Goal: Complete application form

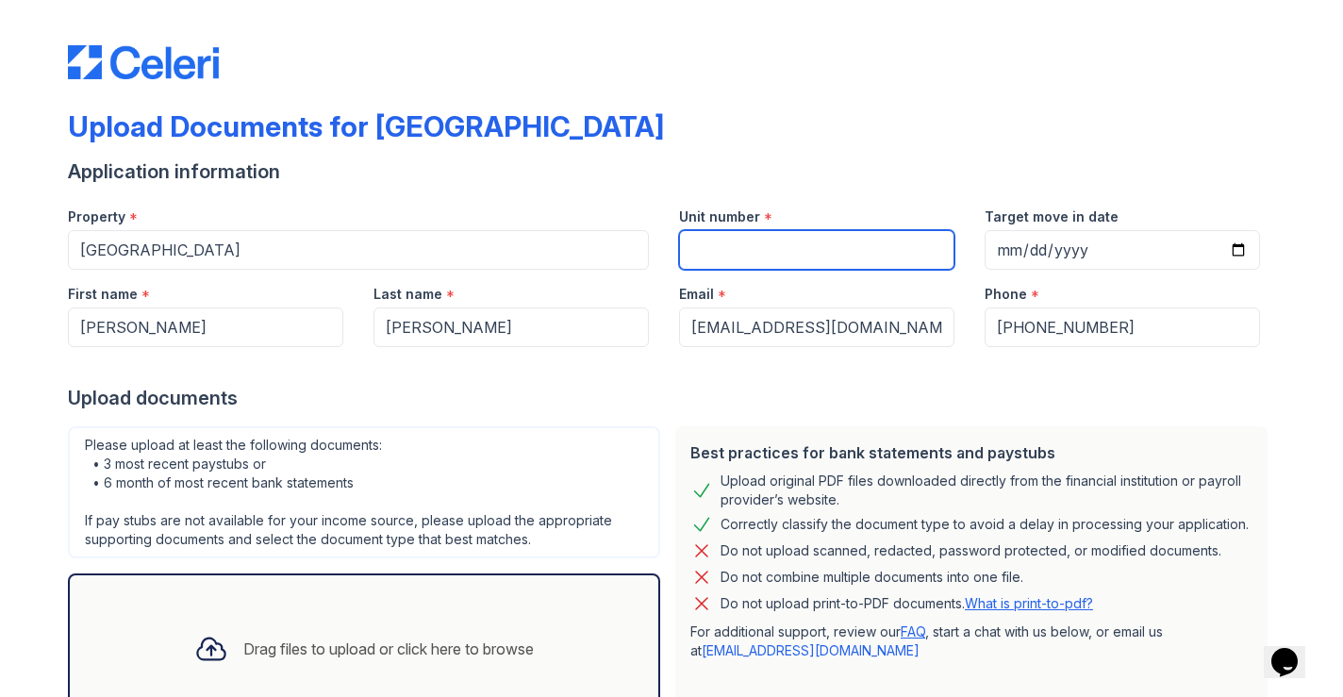
click at [880, 242] on input "Unit number" at bounding box center [816, 250] width 275 height 40
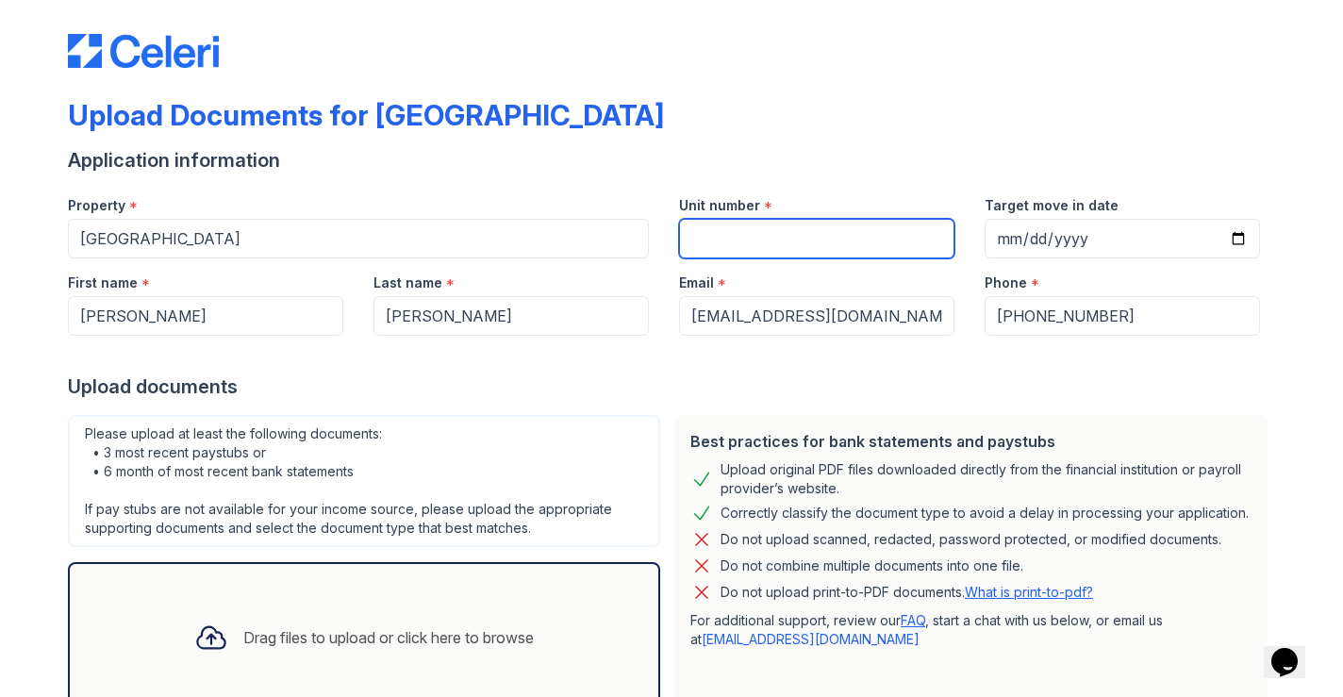
type input "8101"
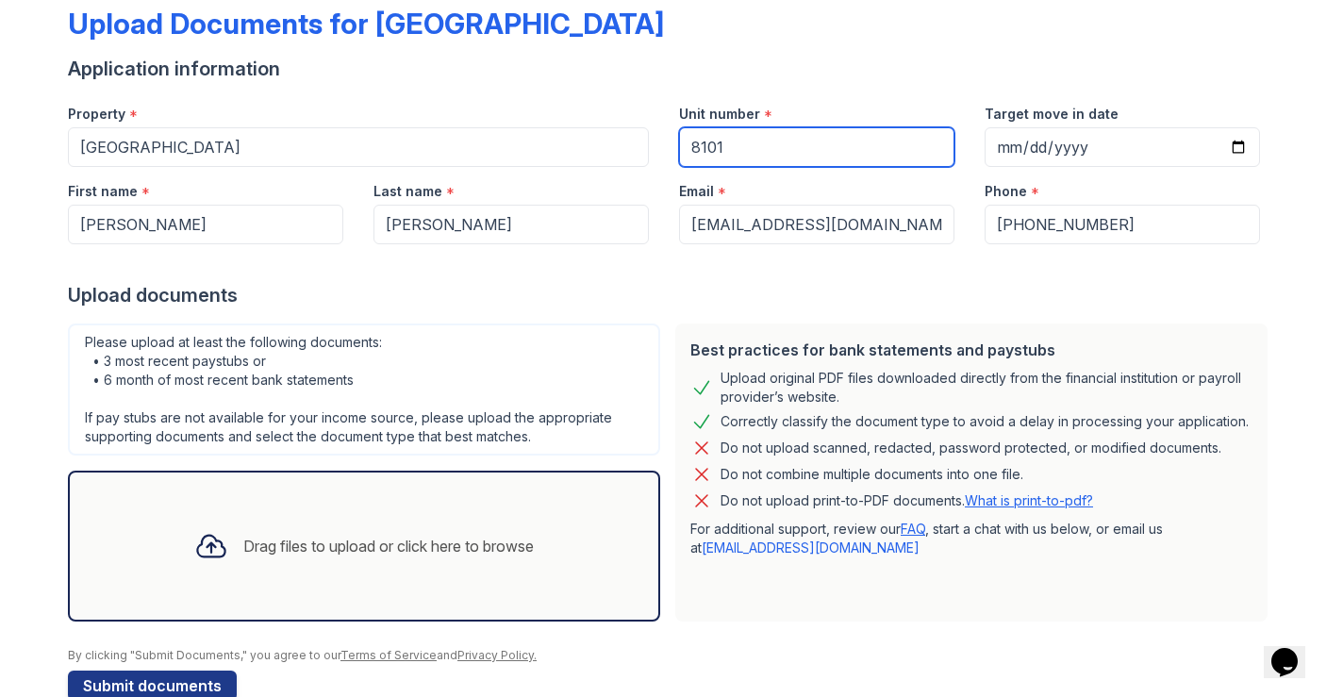
scroll to position [108, 0]
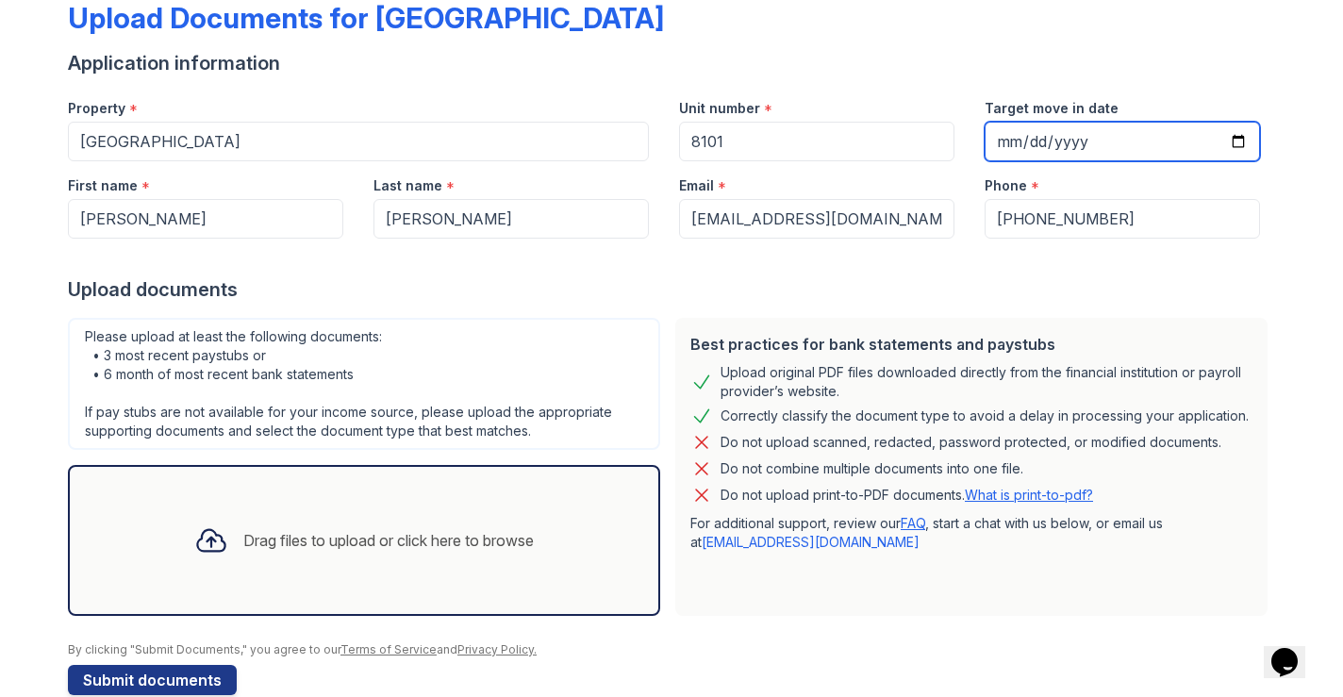
click at [1073, 139] on input "Target move in date" at bounding box center [1122, 142] width 275 height 40
click at [1231, 139] on input "Target move in date" at bounding box center [1122, 142] width 275 height 40
type input "[DATE]"
click at [1183, 281] on div "Upload documents" at bounding box center [671, 289] width 1207 height 26
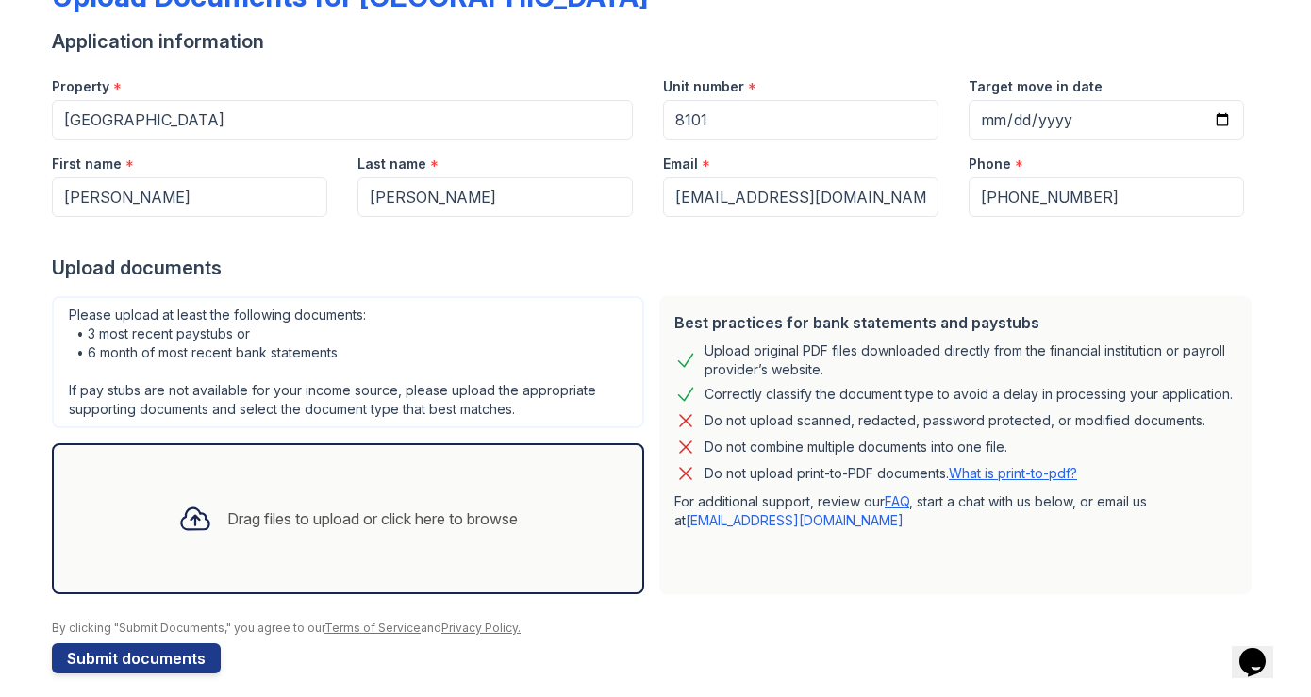
scroll to position [144, 0]
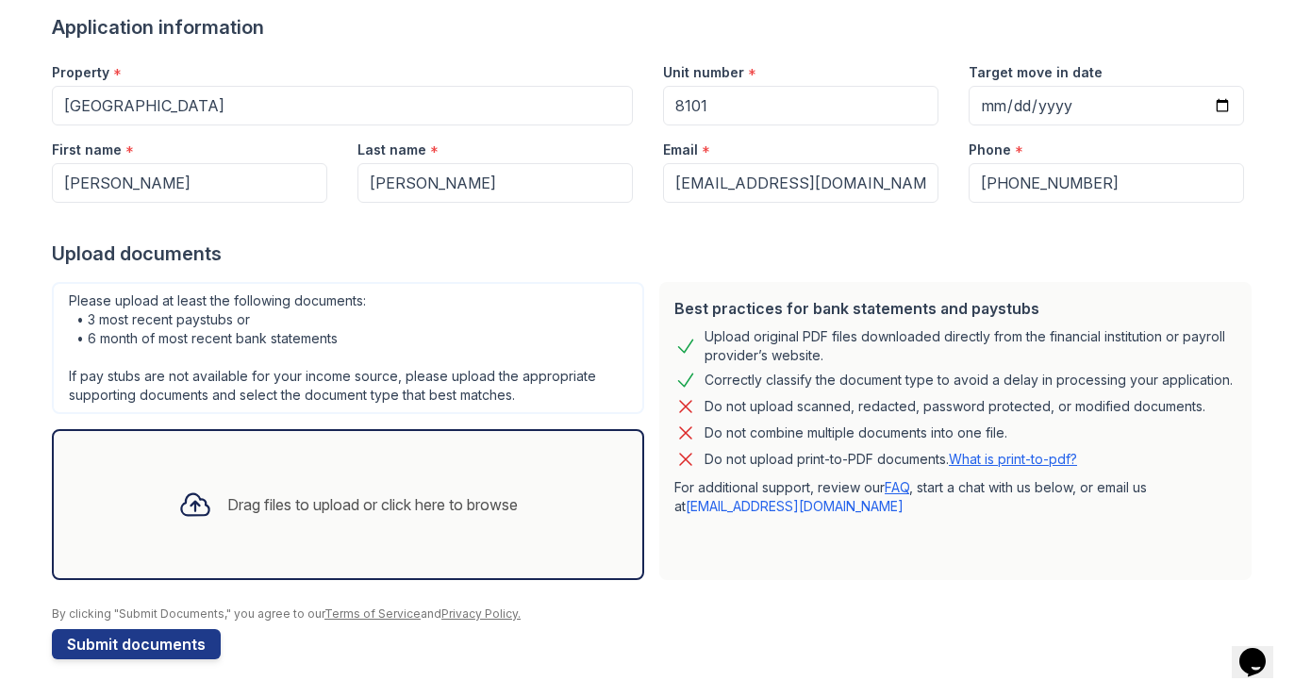
click at [1046, 465] on link "What is print-to-pdf?" at bounding box center [1013, 459] width 128 height 16
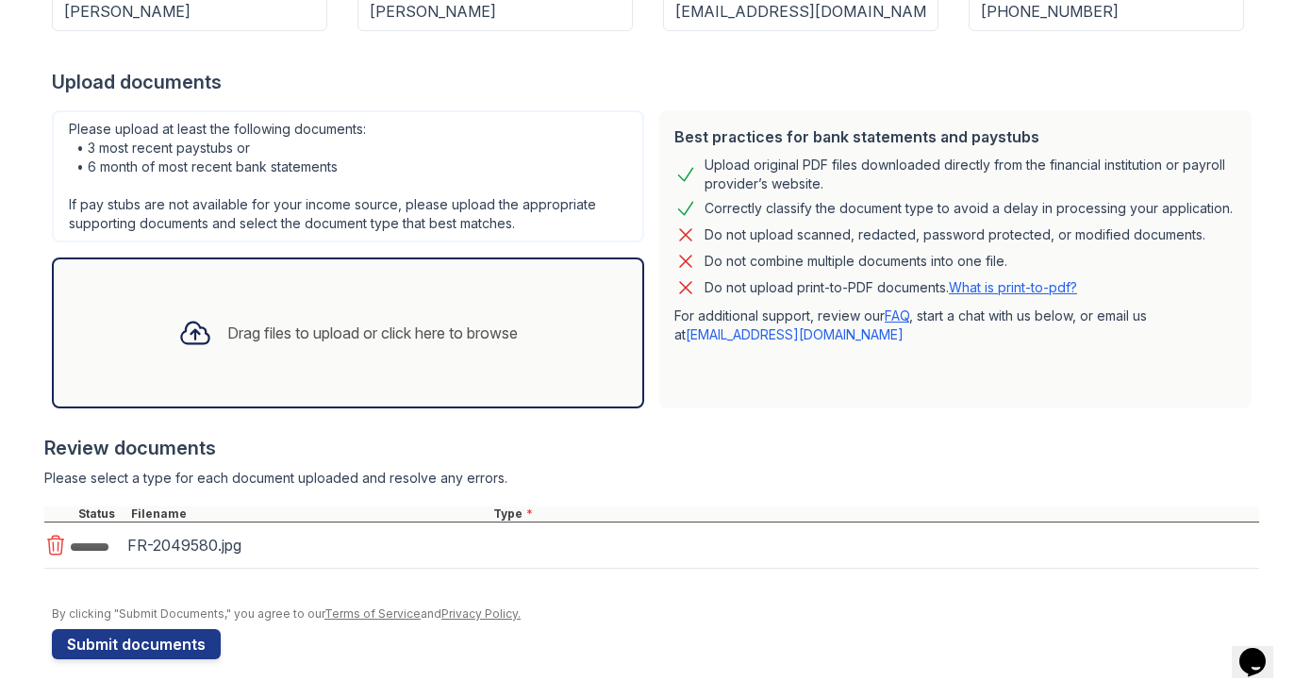
scroll to position [322, 0]
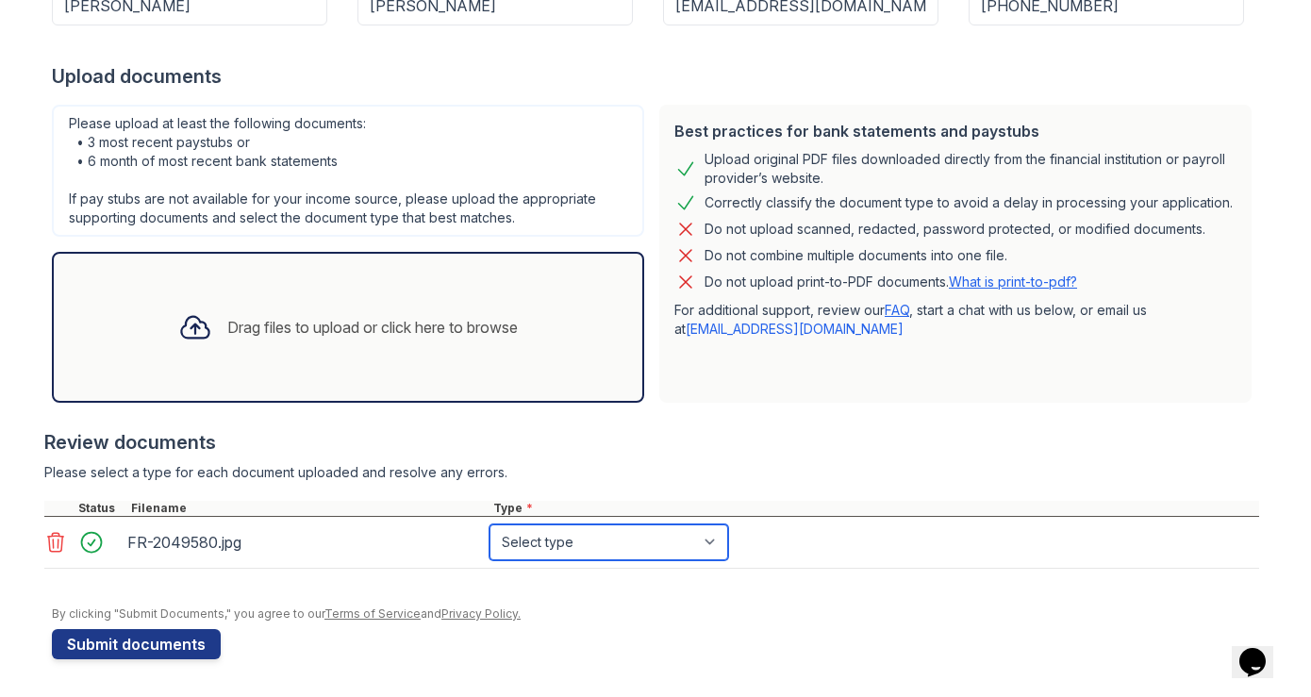
click at [661, 552] on select "Select type Paystub Bank Statement Offer Letter Tax Documents Benefit Award Let…" at bounding box center [608, 542] width 239 height 36
select select "benefit_award_letter"
click at [489, 524] on select "Select type Paystub Bank Statement Offer Letter Tax Documents Benefit Award Let…" at bounding box center [608, 542] width 239 height 36
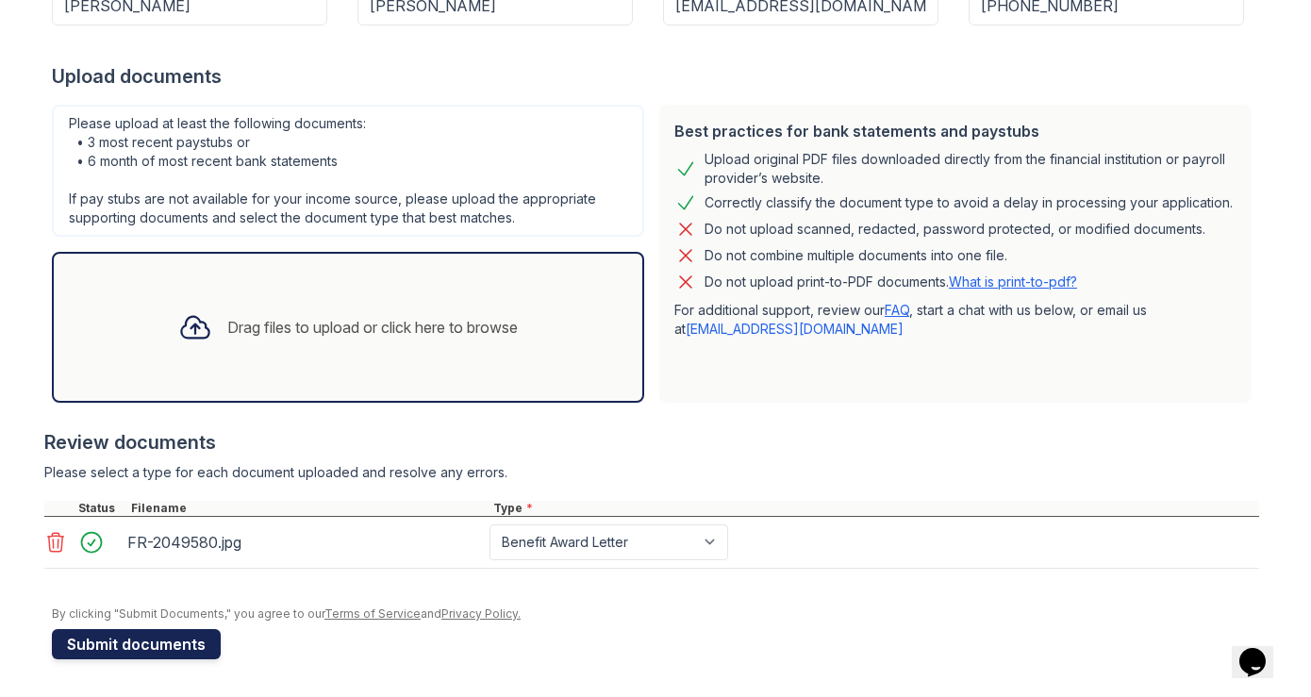
click at [186, 642] on button "Submit documents" at bounding box center [136, 644] width 169 height 30
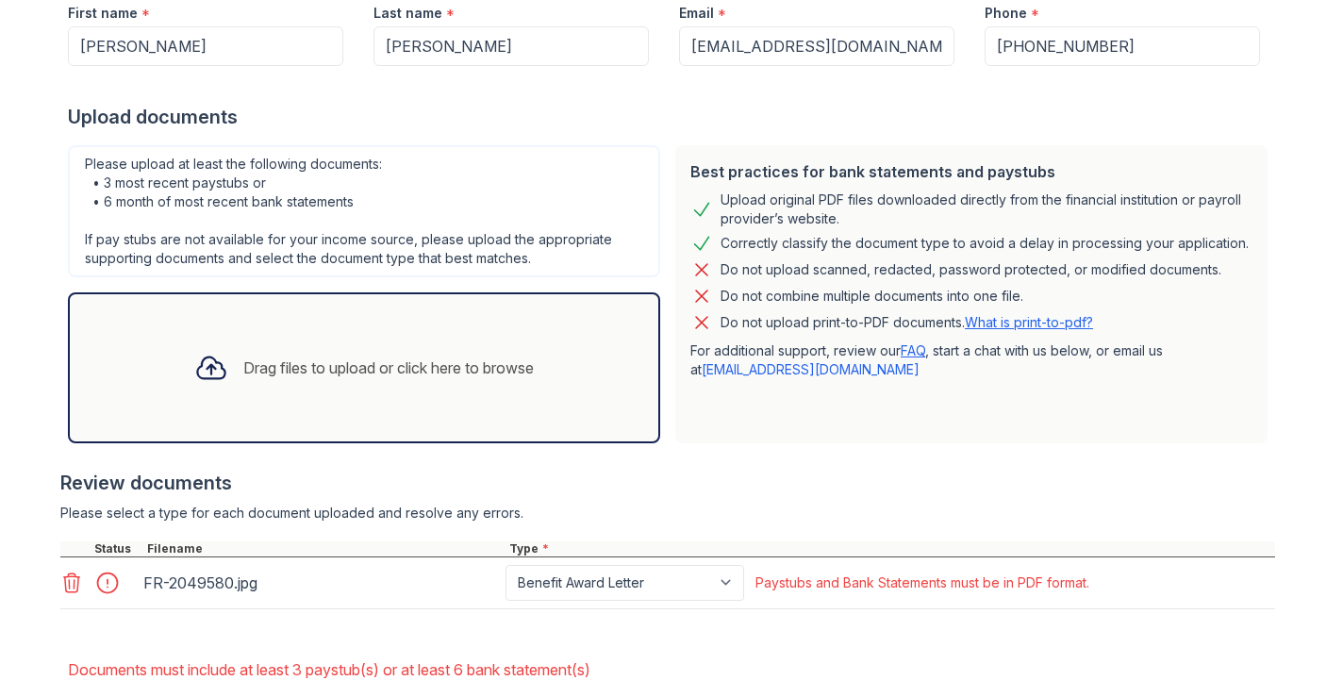
scroll to position [435, 0]
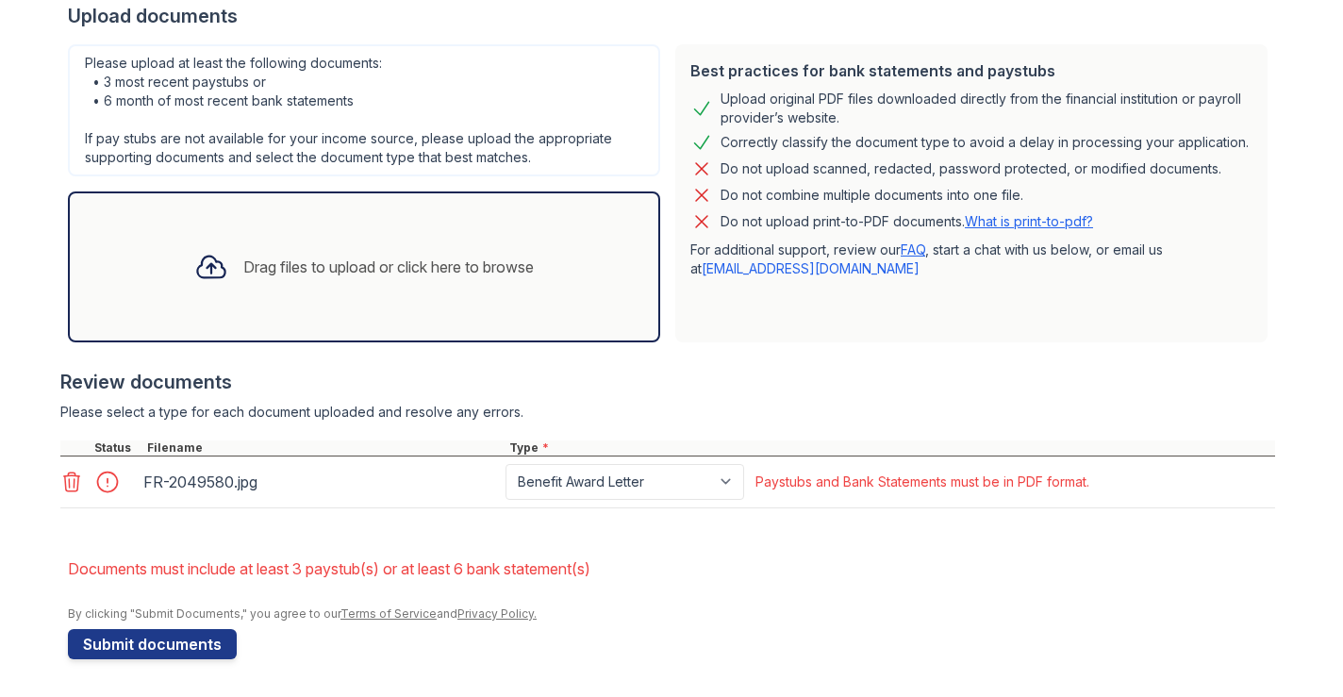
click at [706, 562] on li "Documents must include at least 3 paystub(s) or at least 6 bank statement(s)" at bounding box center [671, 569] width 1207 height 38
click at [872, 585] on li "Documents must include at least 3 paystub(s) or at least 6 bank statement(s)" at bounding box center [671, 569] width 1207 height 38
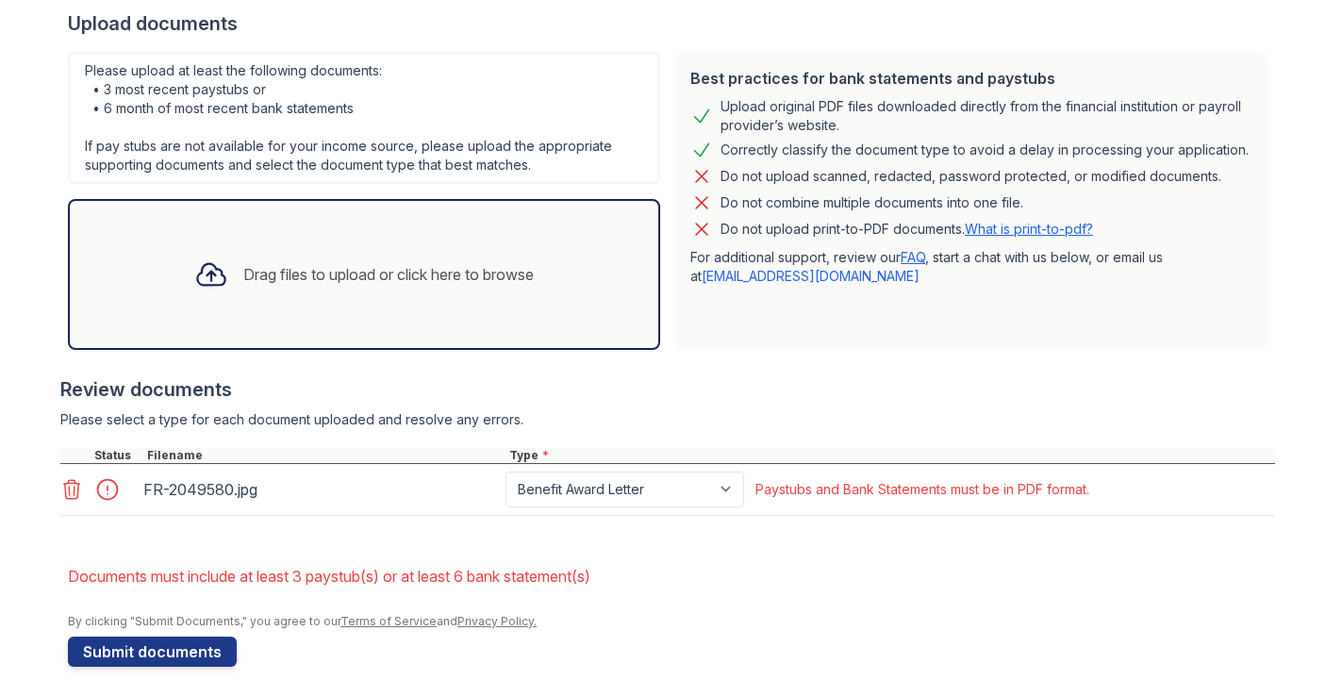
scroll to position [428, 0]
